Goal: Navigation & Orientation: Find specific page/section

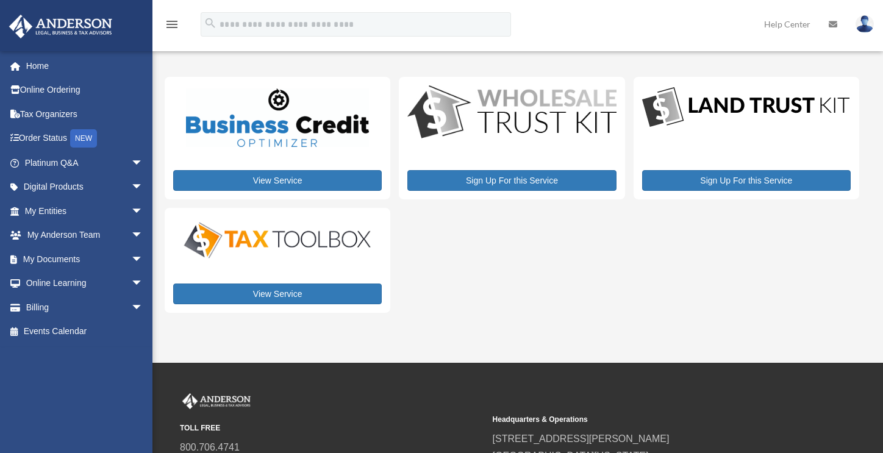
scroll to position [28, 0]
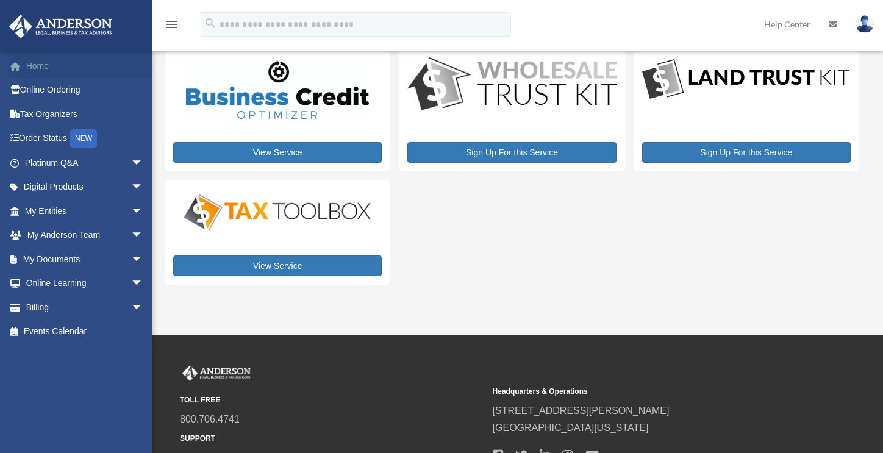
click at [41, 62] on link "Home" at bounding box center [85, 66] width 153 height 24
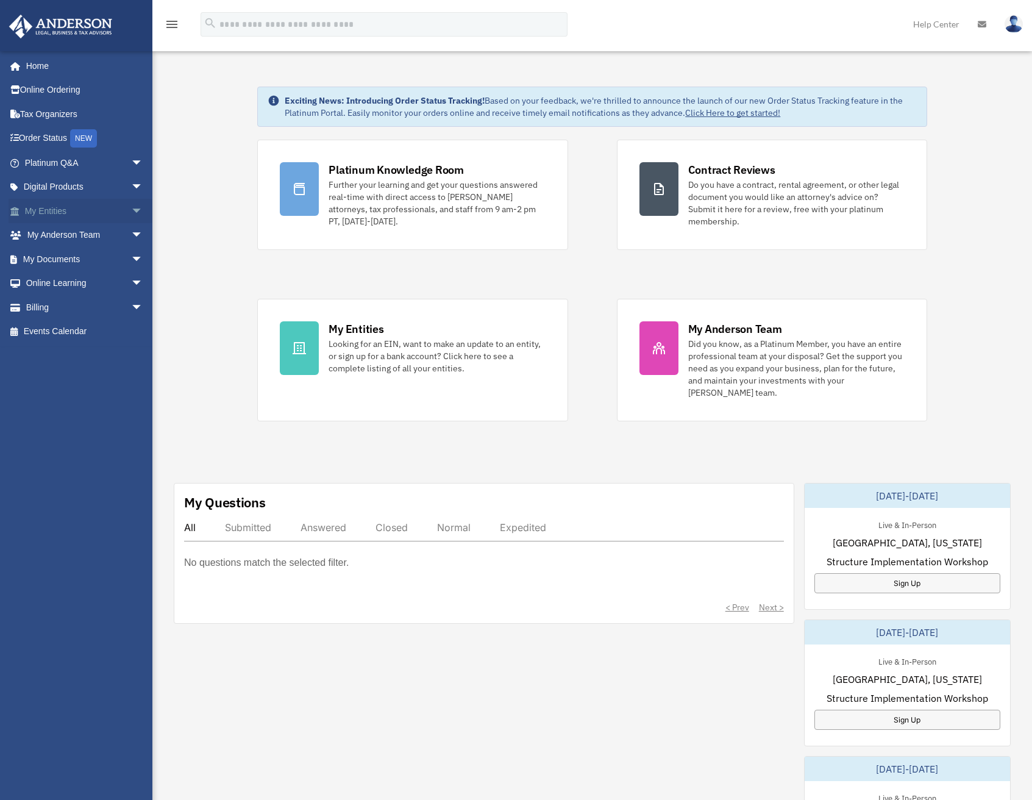
click at [103, 208] on link "My Entities arrow_drop_down" at bounding box center [85, 211] width 153 height 24
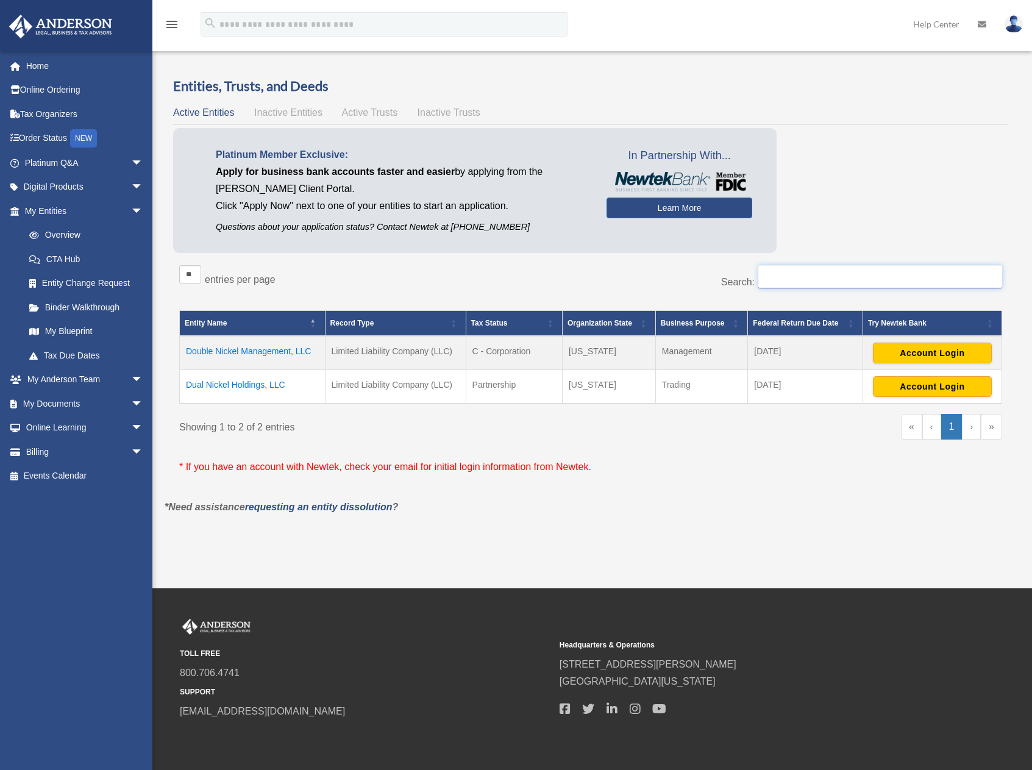
click at [813, 277] on input "Search:" at bounding box center [880, 276] width 244 height 23
click at [49, 164] on link "Platinum Q&A arrow_drop_down" at bounding box center [85, 163] width 153 height 24
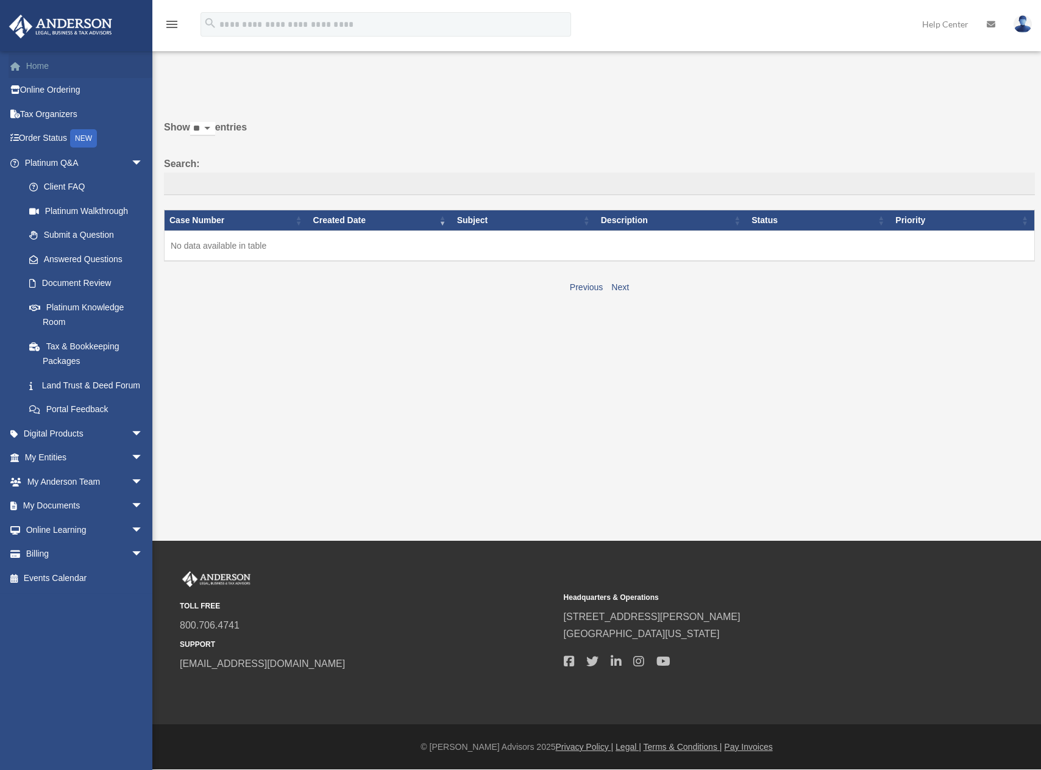
click at [46, 63] on link "Home" at bounding box center [85, 66] width 153 height 24
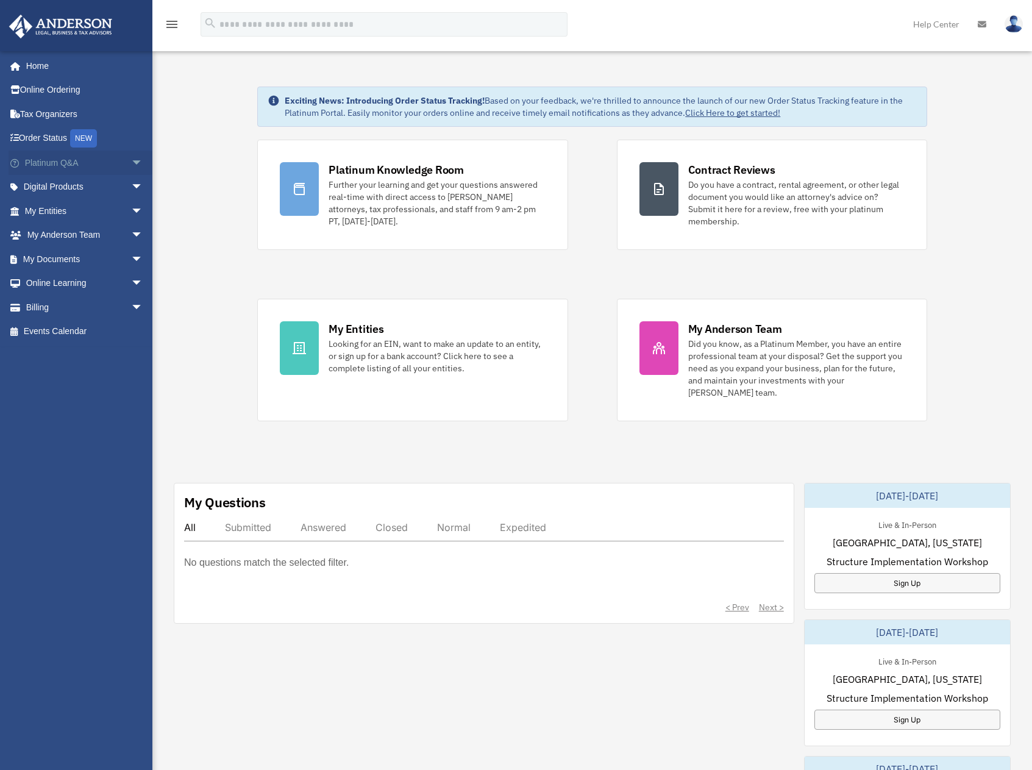
click at [67, 166] on link "Platinum Q&A arrow_drop_down" at bounding box center [85, 163] width 153 height 24
